Goal: Find specific page/section: Find specific page/section

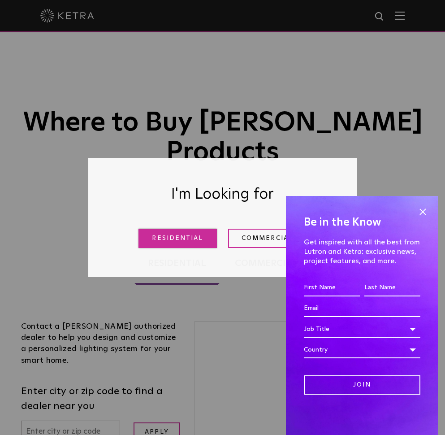
click at [195, 238] on link "Residential" at bounding box center [178, 238] width 78 height 19
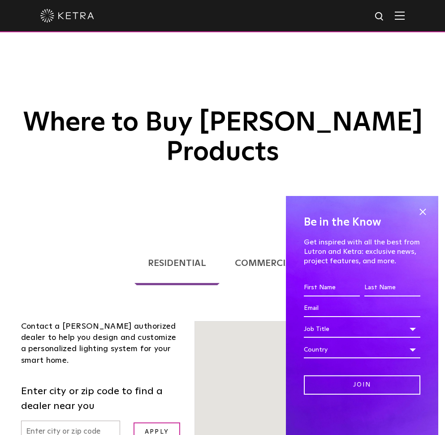
scroll to position [229, 0]
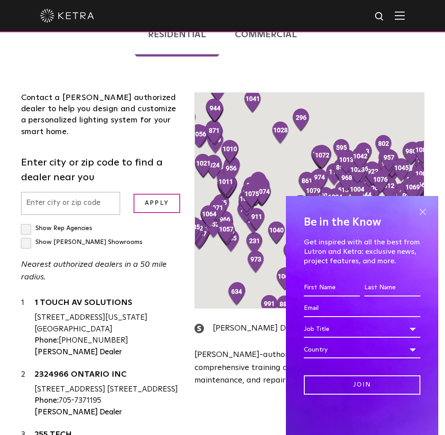
click at [421, 209] on span at bounding box center [422, 211] width 13 height 13
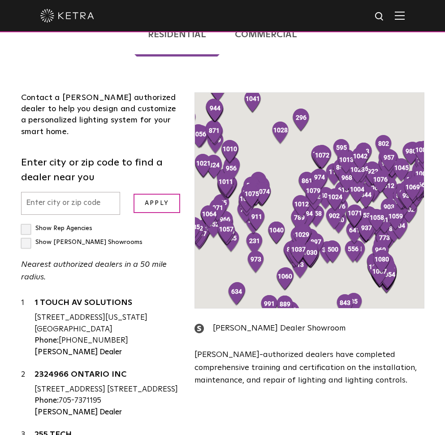
click at [48, 192] on input "text" at bounding box center [71, 203] width 100 height 23
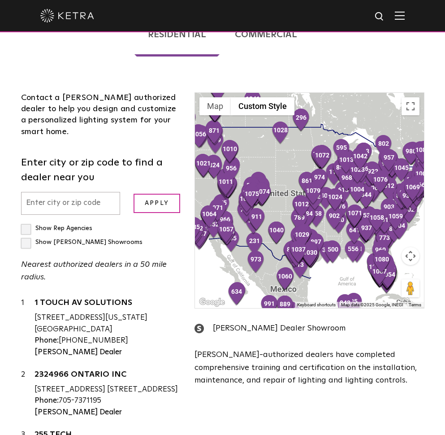
click at [18, 214] on div "Contact a [PERSON_NAME] authorized dealer to help you design and customize a pe…" at bounding box center [101, 288] width 174 height 393
click at [22, 239] on label "Show [PERSON_NAME] Showrooms" at bounding box center [81, 242] width 121 height 6
click at [22, 221] on input "Show [PERSON_NAME] Showrooms" at bounding box center [24, 224] width 6 height 6
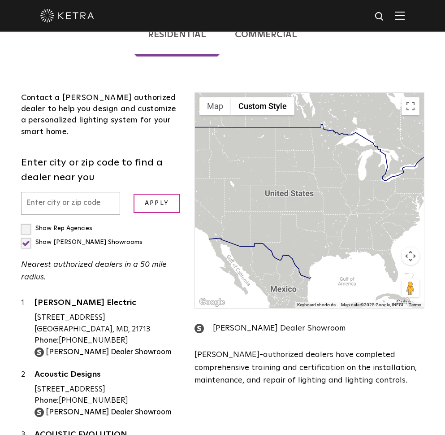
click at [26, 239] on label "Show [PERSON_NAME] Showrooms" at bounding box center [81, 242] width 121 height 6
click at [26, 221] on input "Show [PERSON_NAME] Showrooms" at bounding box center [24, 224] width 6 height 6
checkbox input "false"
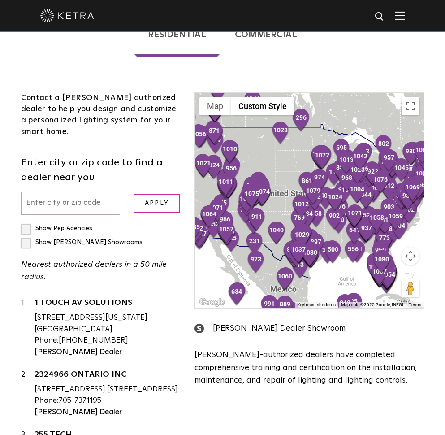
click at [59, 192] on input "text" at bounding box center [71, 203] width 100 height 23
click at [62, 192] on input "text" at bounding box center [71, 203] width 100 height 23
type input "[GEOGRAPHIC_DATA]"
click at [161, 194] on input "Apply" at bounding box center [157, 203] width 47 height 19
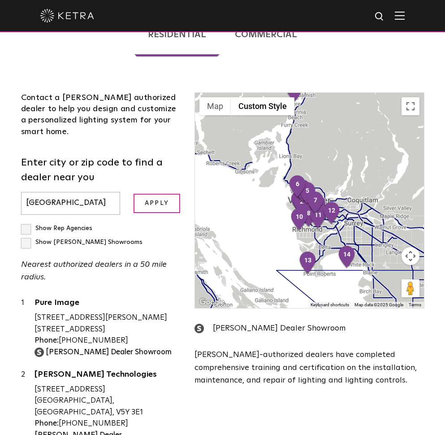
click at [27, 239] on label "Show [PERSON_NAME] Showrooms" at bounding box center [81, 242] width 121 height 6
click at [27, 221] on input "Show [PERSON_NAME] Showrooms" at bounding box center [24, 224] width 6 height 6
checkbox input "true"
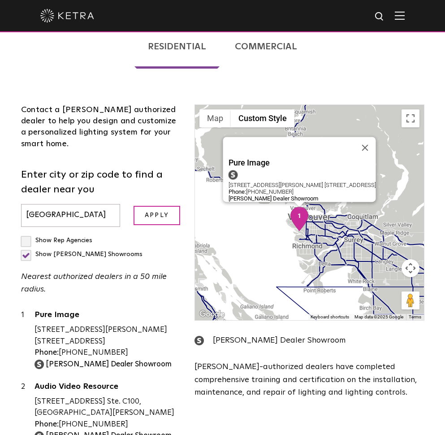
scroll to position [72, 0]
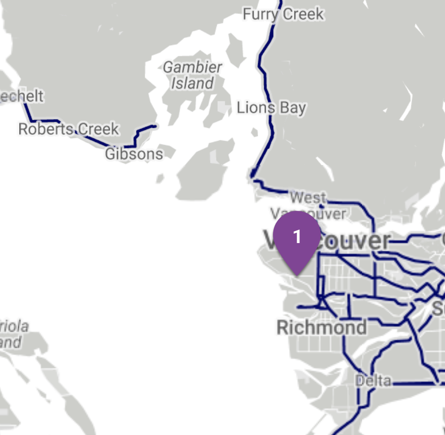
drag, startPoint x: 110, startPoint y: 70, endPoint x: 123, endPoint y: 54, distance: 20.4
click at [195, 249] on div at bounding box center [309, 356] width 229 height 215
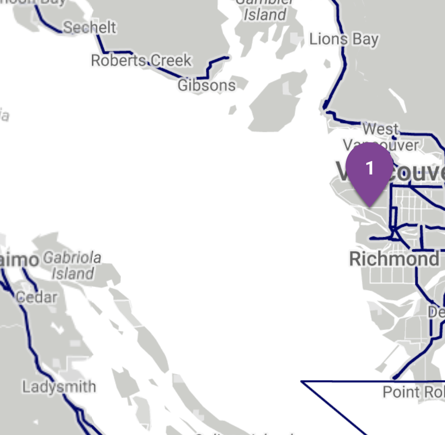
scroll to position [242, 0]
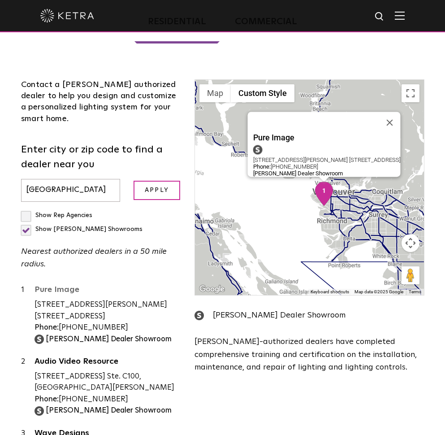
click at [61, 286] on link "Pure Image" at bounding box center [108, 291] width 147 height 11
